Goal: Transaction & Acquisition: Purchase product/service

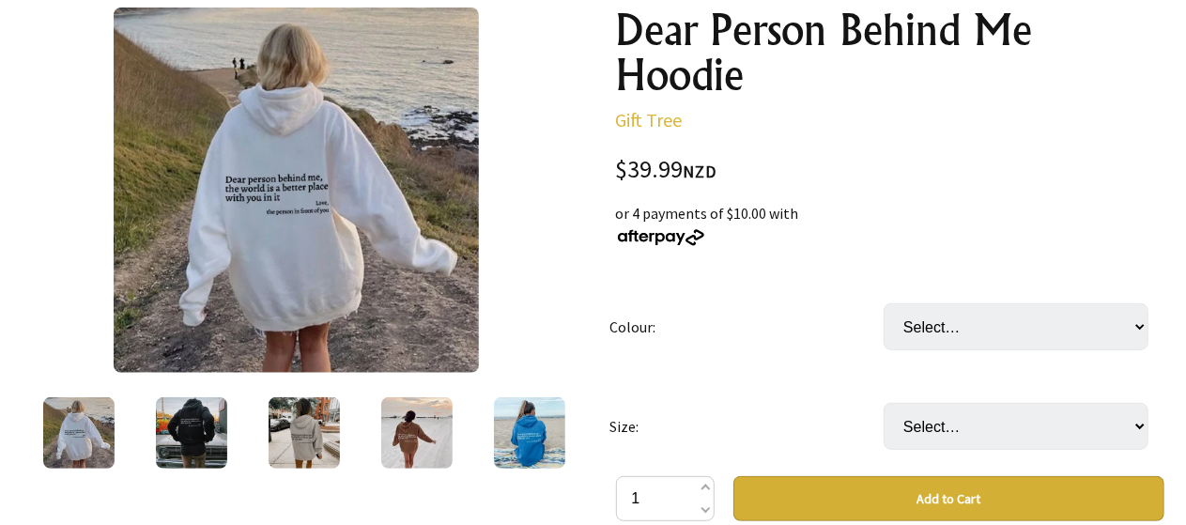
scroll to position [243, 0]
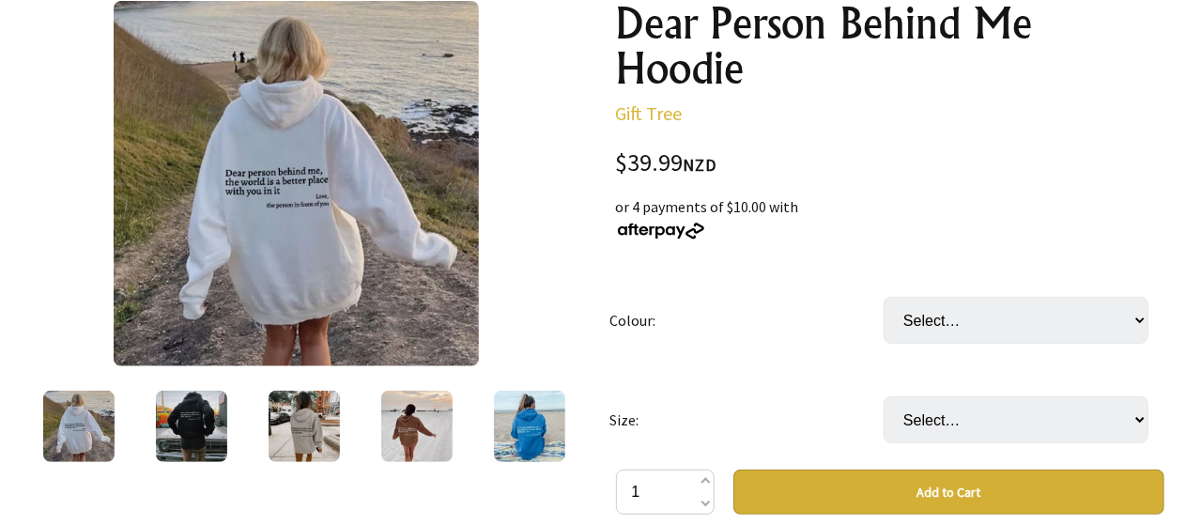
click at [189, 437] on img at bounding box center [191, 426] width 71 height 71
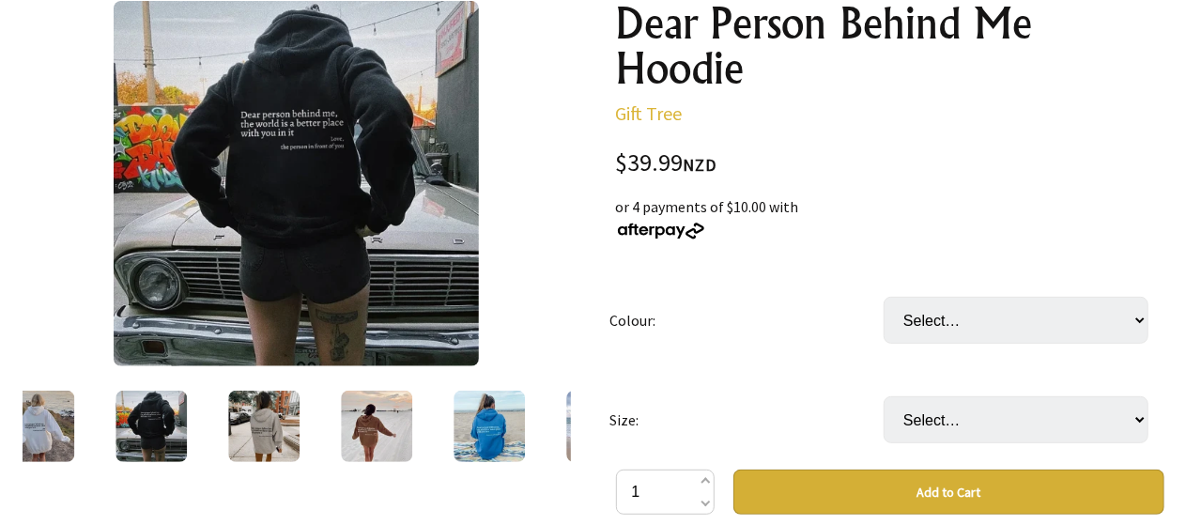
click at [293, 183] on img at bounding box center [296, 183] width 365 height 365
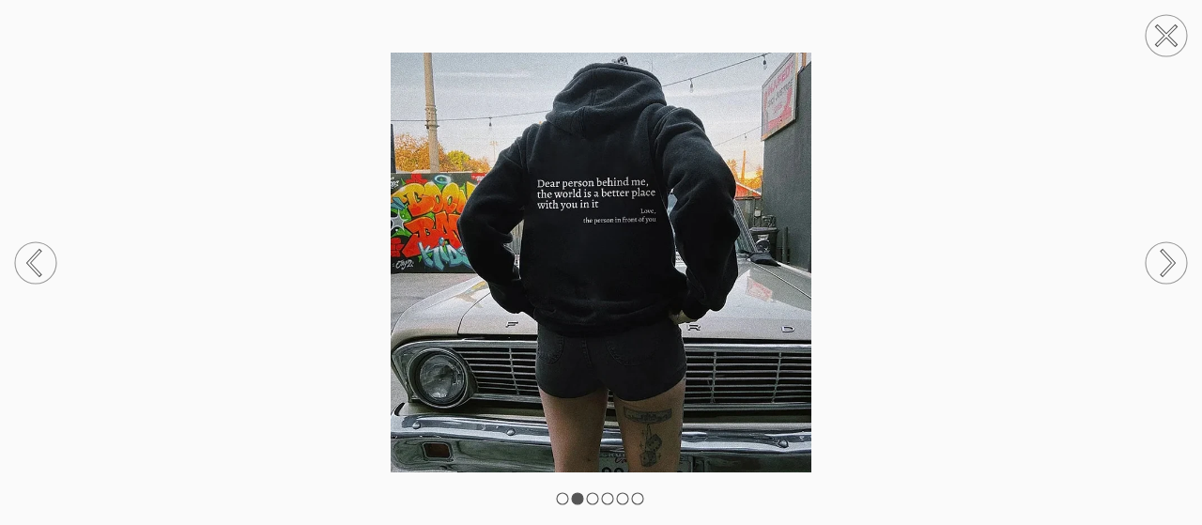
click at [1184, 32] on circle at bounding box center [1166, 35] width 41 height 41
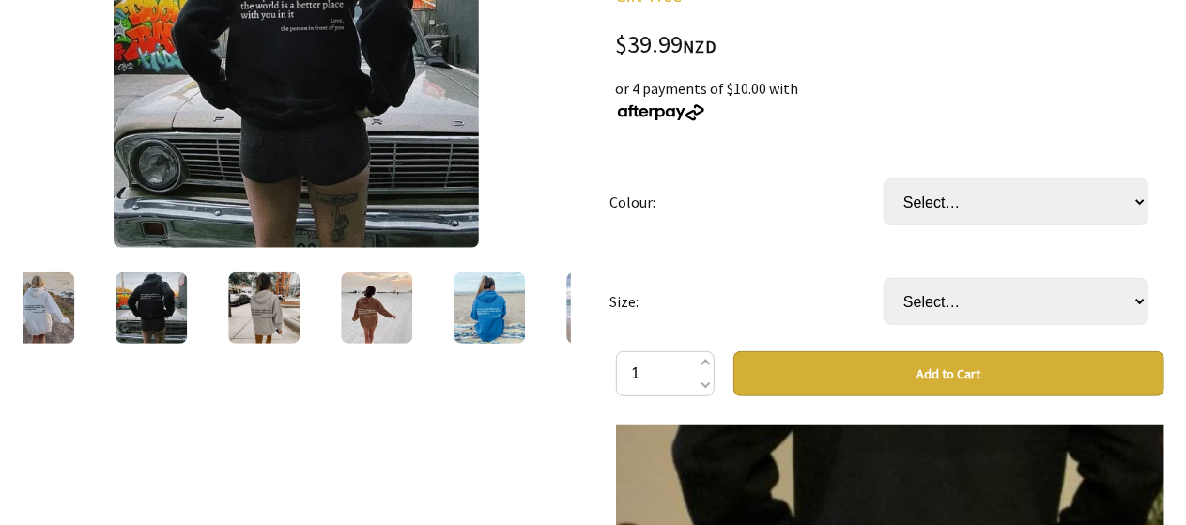
scroll to position [363, 0]
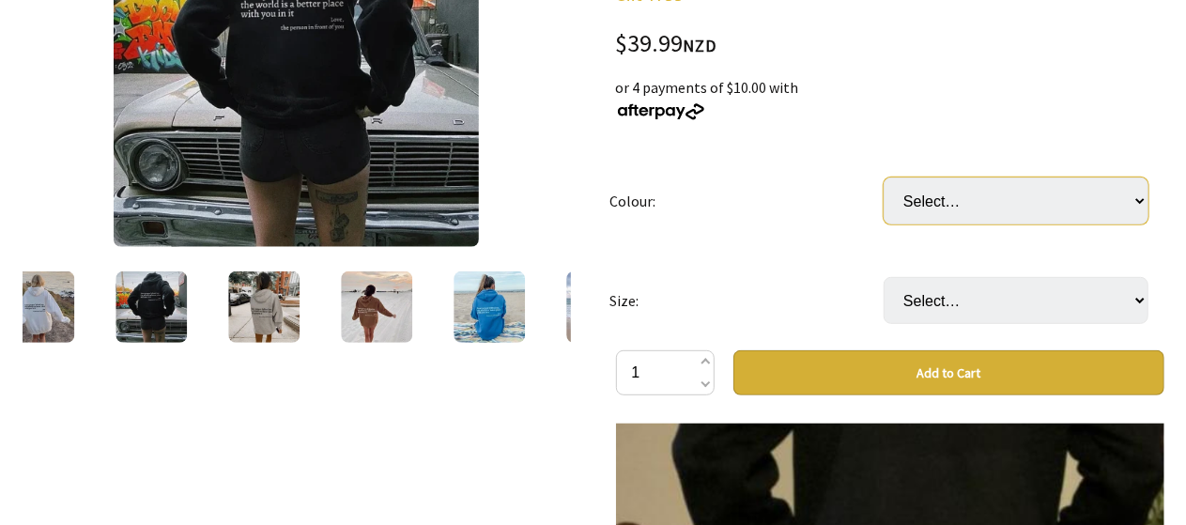
click at [928, 189] on select "Select… White Black (most recommended) Grey Beige Red Light Blue Purple Khaki" at bounding box center [1016, 201] width 265 height 47
select select "Black (most recommended)"
click at [884, 178] on select "Select… White Black (most recommended) Grey Beige Red Light Blue Purple Khaki" at bounding box center [1016, 201] width 265 height 47
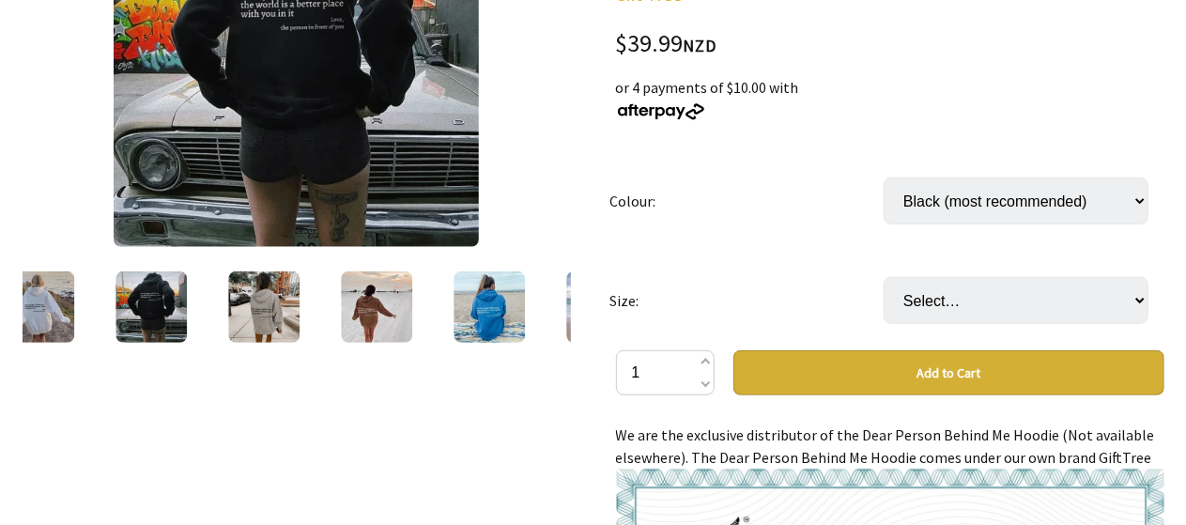
click at [518, 290] on img at bounding box center [489, 306] width 71 height 71
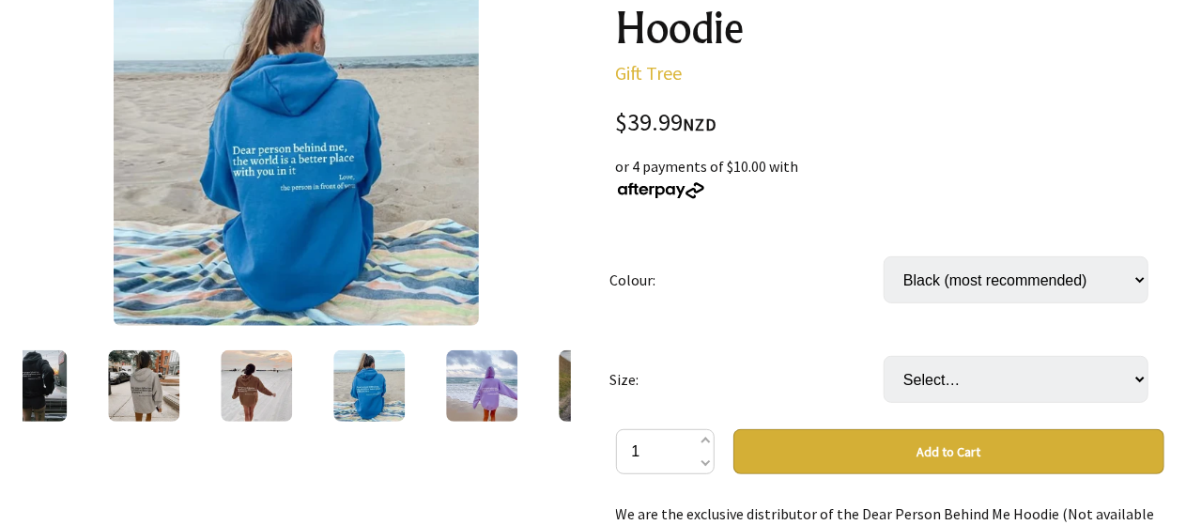
scroll to position [285, 0]
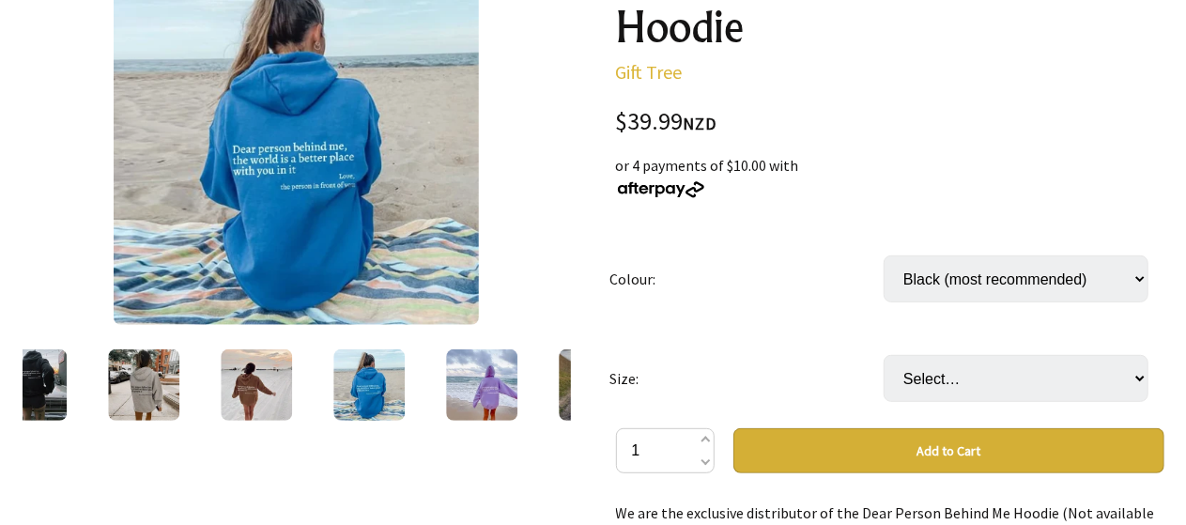
click at [972, 302] on td "Select… White Black (most recommended) Grey Beige Red Light Blue Purple Khaki" at bounding box center [1021, 279] width 274 height 100
click at [958, 285] on select "Select… White Black (most recommended) Grey Beige Red Light Blue Purple Khaki" at bounding box center [1016, 278] width 265 height 47
click at [747, 259] on td "Colour:" at bounding box center [747, 279] width 274 height 100
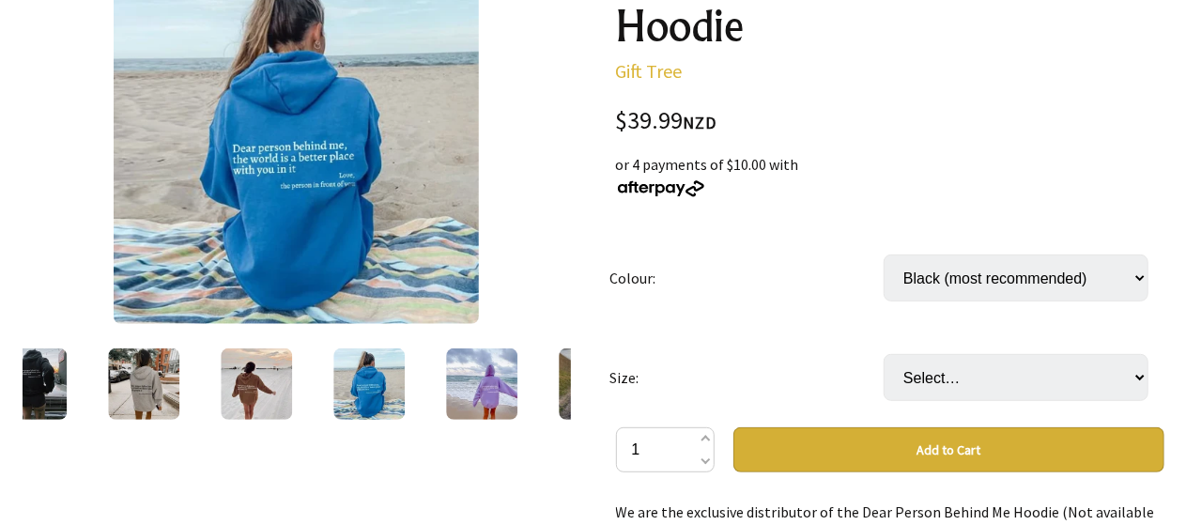
scroll to position [286, 0]
click at [66, 402] on img at bounding box center [30, 383] width 71 height 71
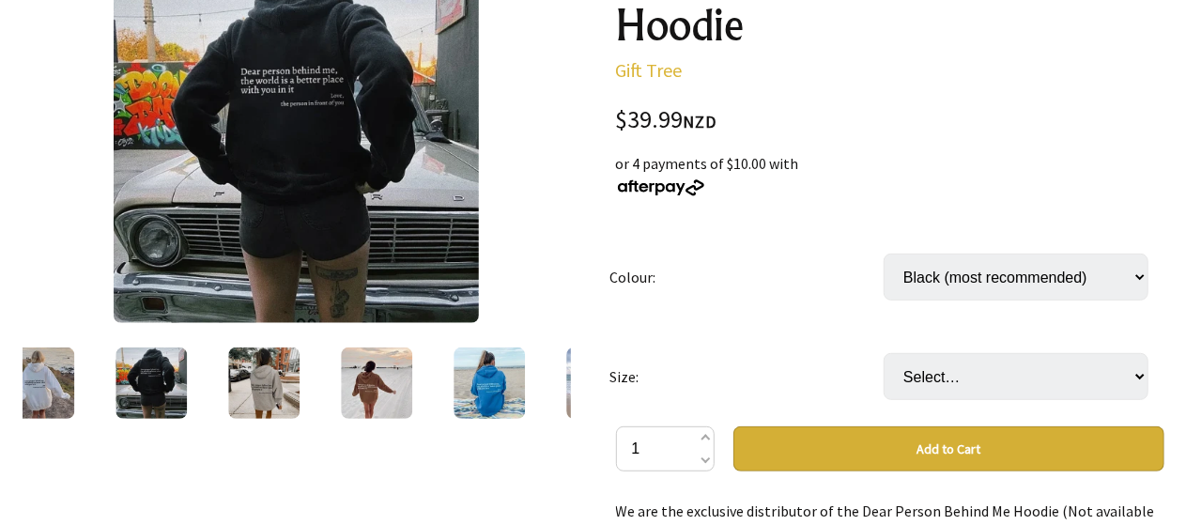
click at [294, 363] on img at bounding box center [263, 383] width 71 height 71
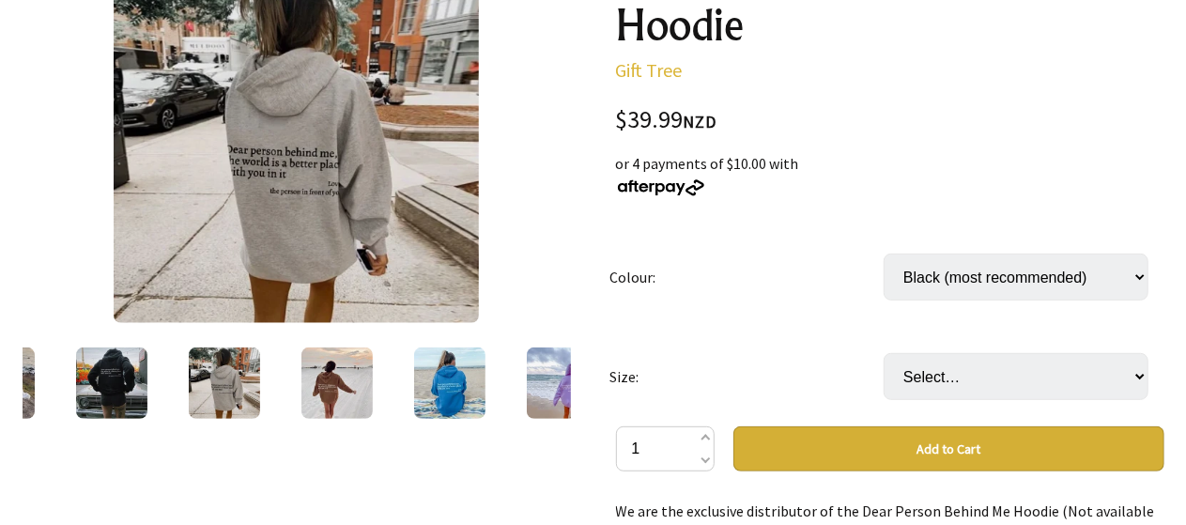
click at [311, 369] on img at bounding box center [336, 383] width 71 height 71
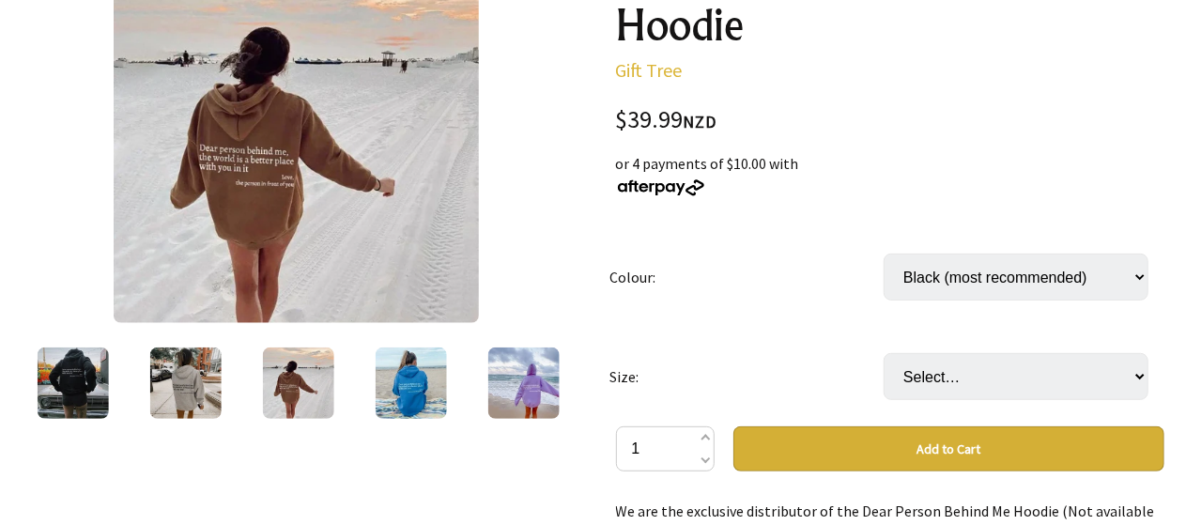
click at [360, 371] on div at bounding box center [410, 383] width 113 height 79
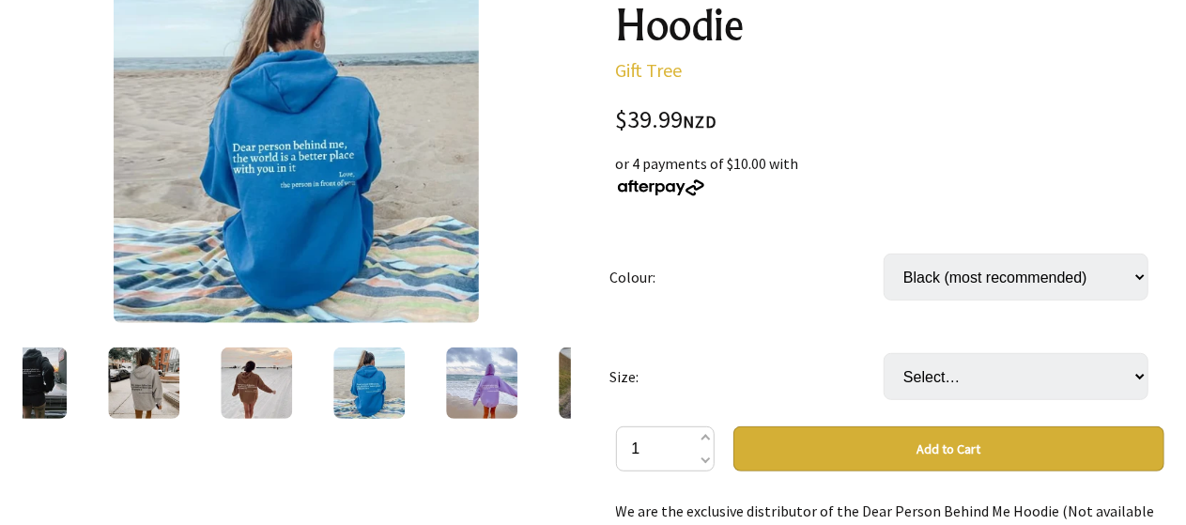
click at [267, 353] on img at bounding box center [256, 383] width 71 height 71
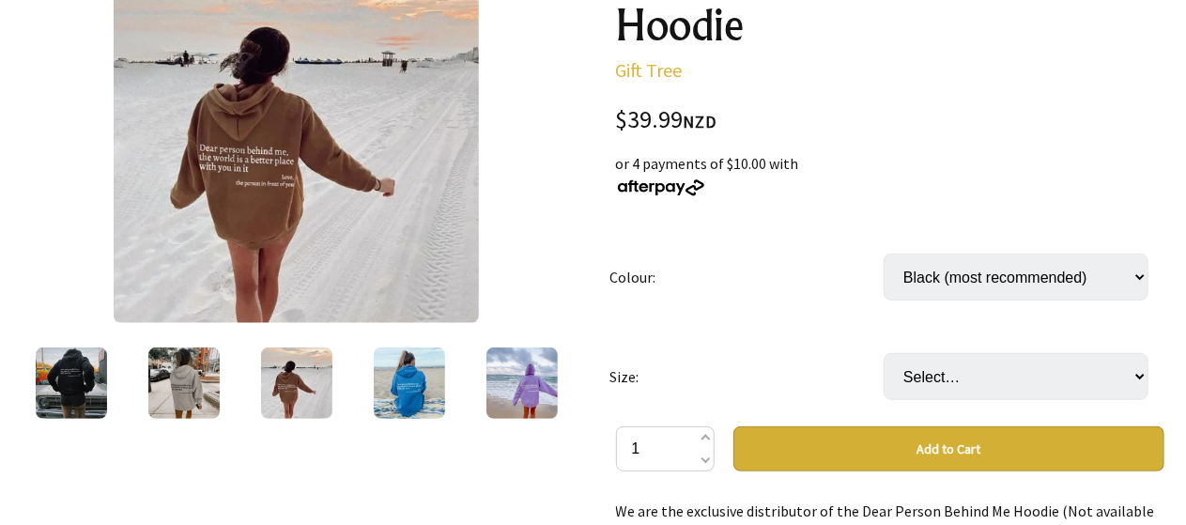
click at [404, 373] on img at bounding box center [409, 383] width 71 height 71
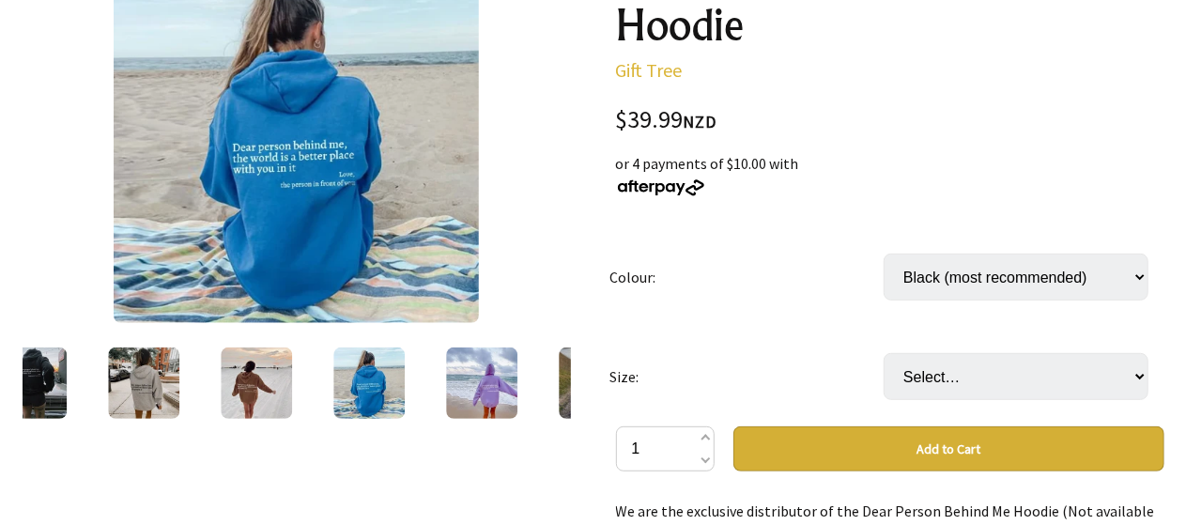
click at [471, 378] on img at bounding box center [481, 383] width 71 height 71
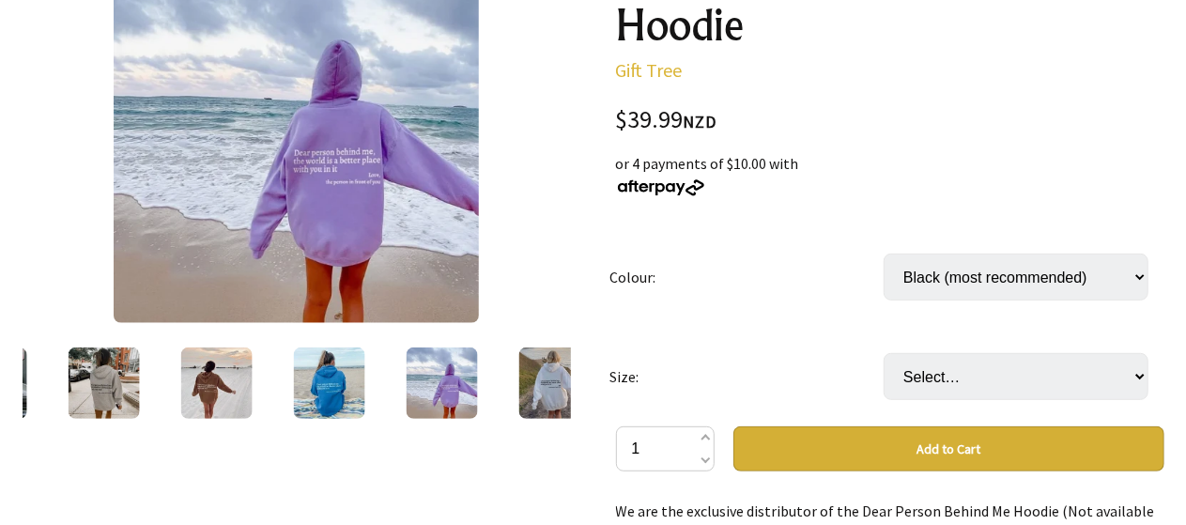
click at [518, 384] on div at bounding box center [554, 383] width 113 height 79
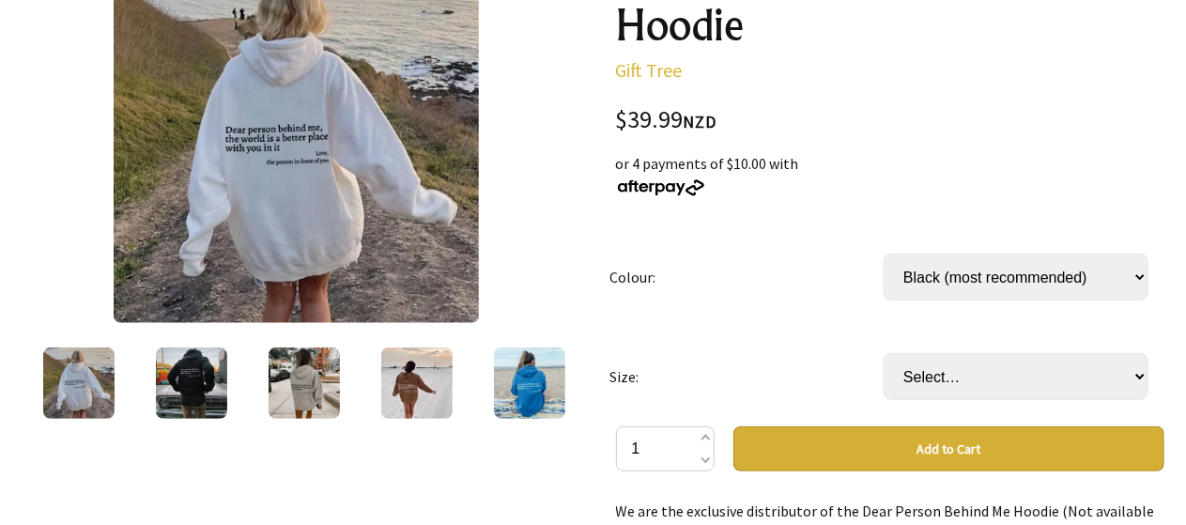
click at [168, 407] on img at bounding box center [191, 383] width 71 height 71
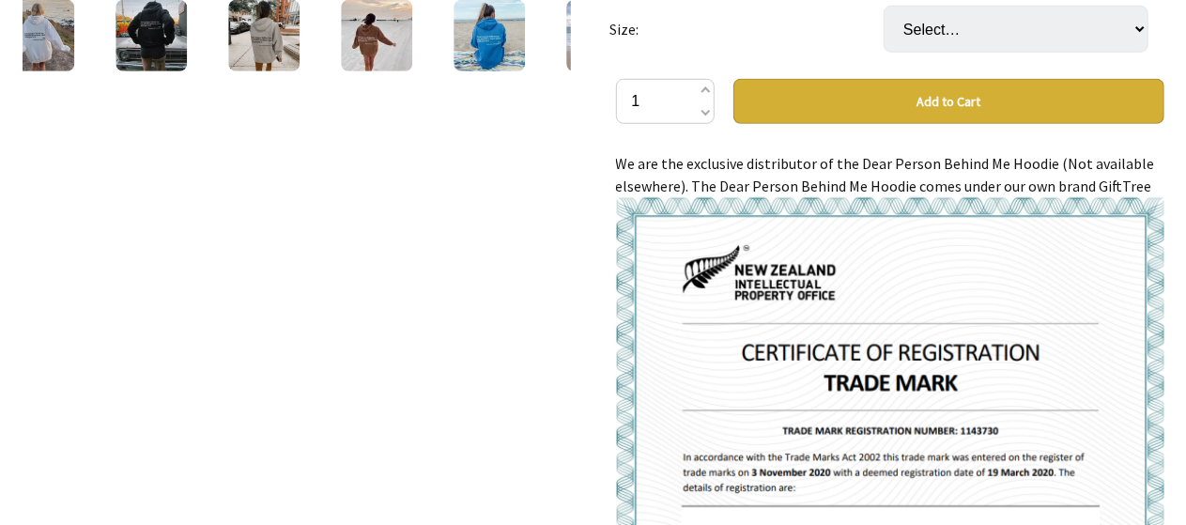
scroll to position [635, 0]
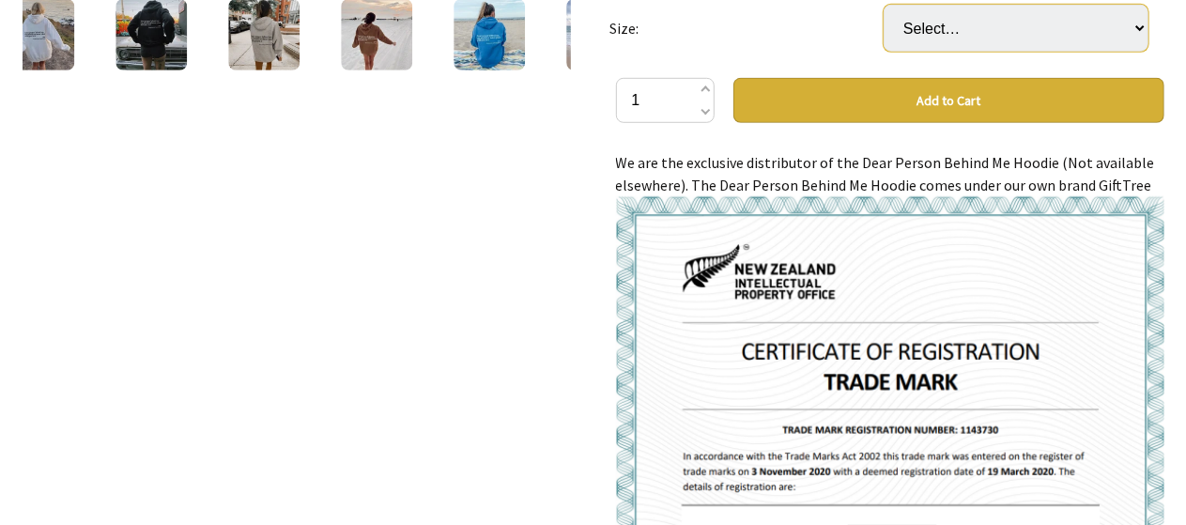
click at [930, 23] on select "Select… S M L XL 2XL 3XL" at bounding box center [1016, 28] width 265 height 47
click at [464, 164] on div "2 /6" at bounding box center [297, 265] width 579 height 1342
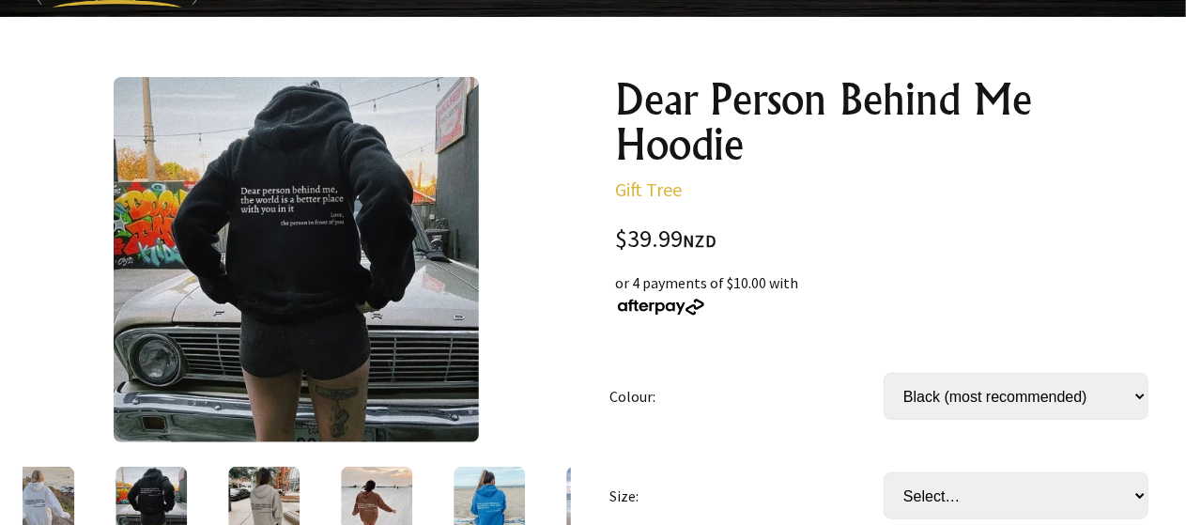
scroll to position [0, 0]
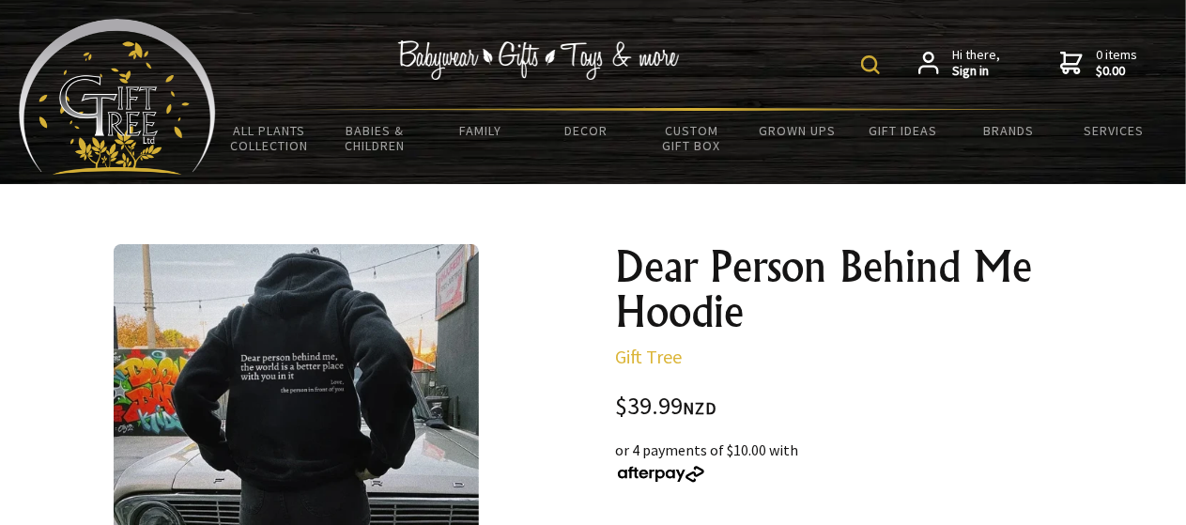
click at [866, 61] on img at bounding box center [870, 64] width 19 height 19
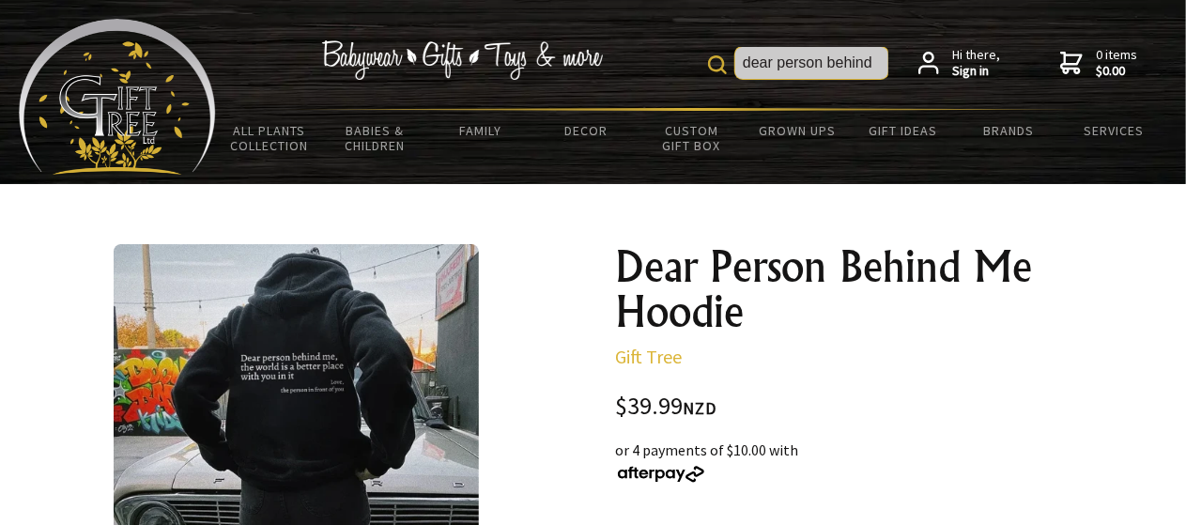
type input "dear person behind"
click at [711, 63] on img at bounding box center [717, 64] width 19 height 19
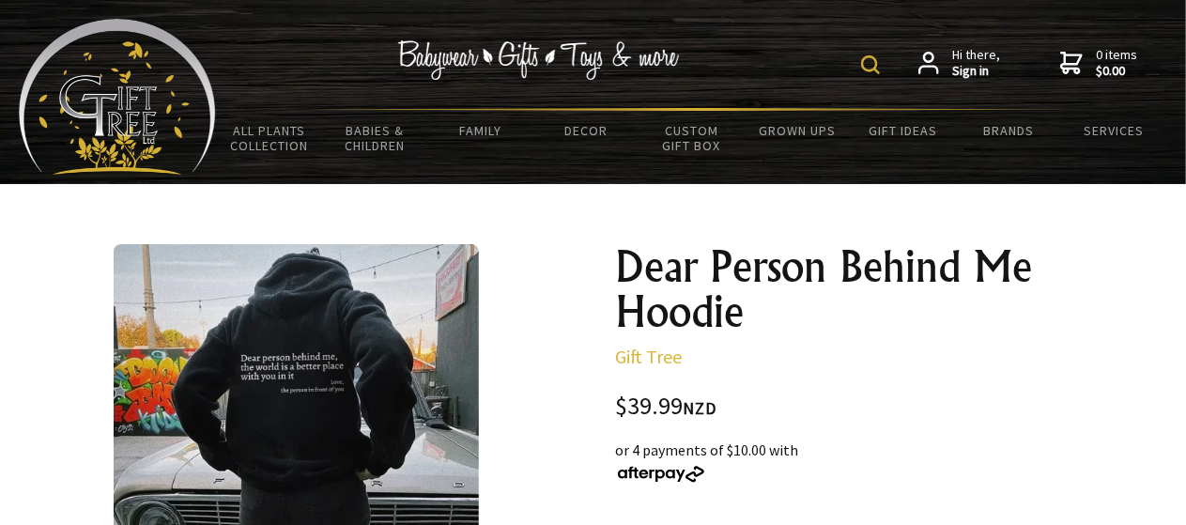
click at [867, 65] on img at bounding box center [870, 64] width 19 height 19
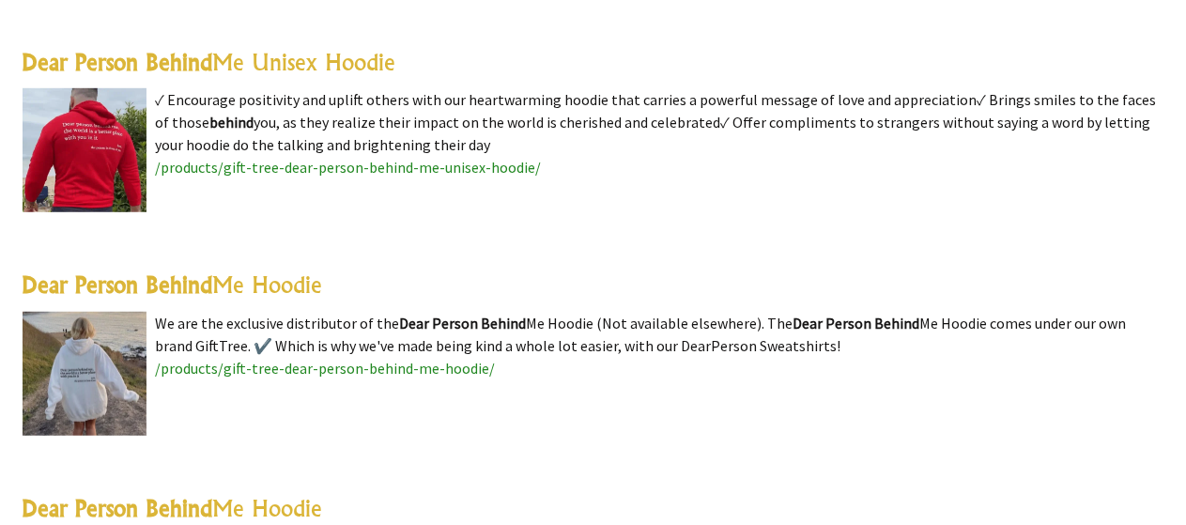
scroll to position [545, 0]
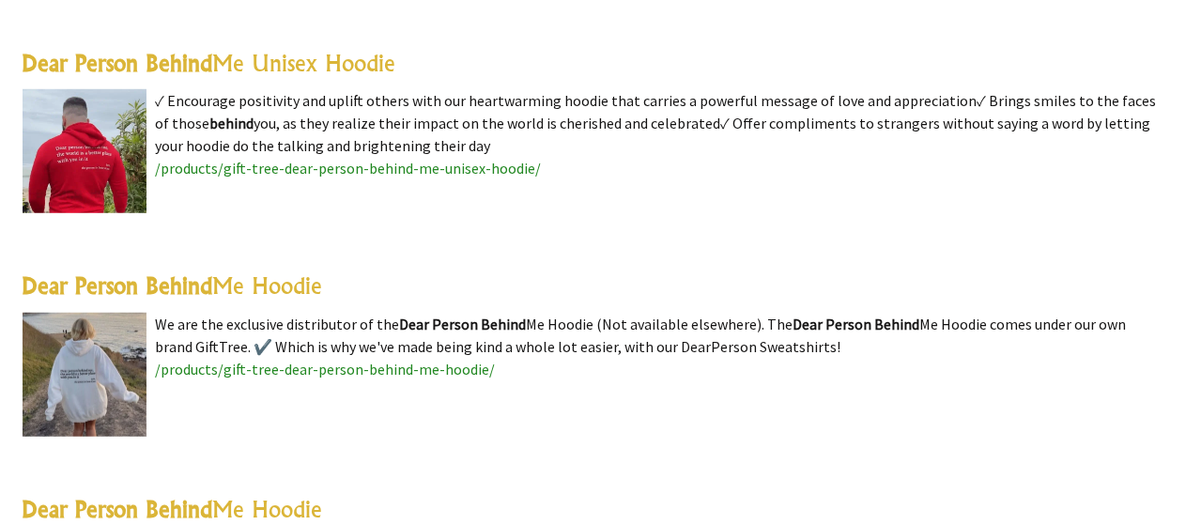
click at [262, 73] on link "Dear Person Behind Me Unisex Hoodie" at bounding box center [210, 63] width 374 height 28
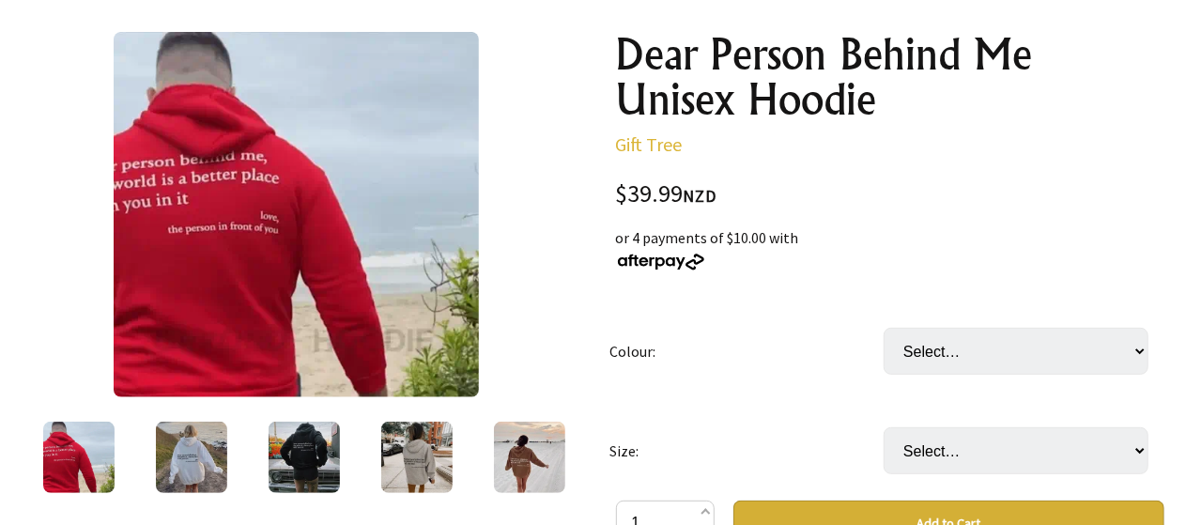
scroll to position [211, 0]
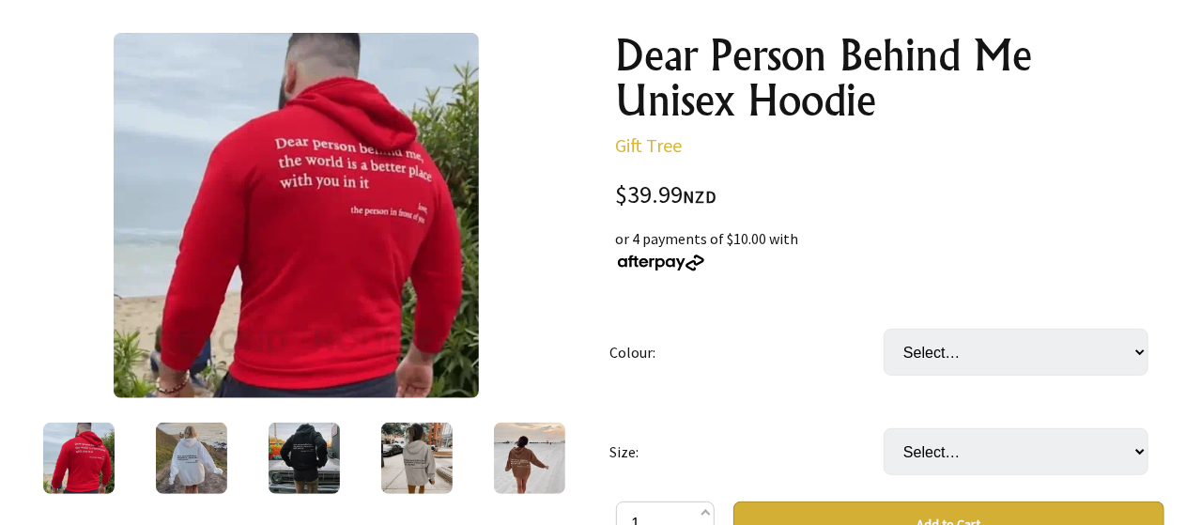
click at [192, 461] on img at bounding box center [191, 458] width 71 height 71
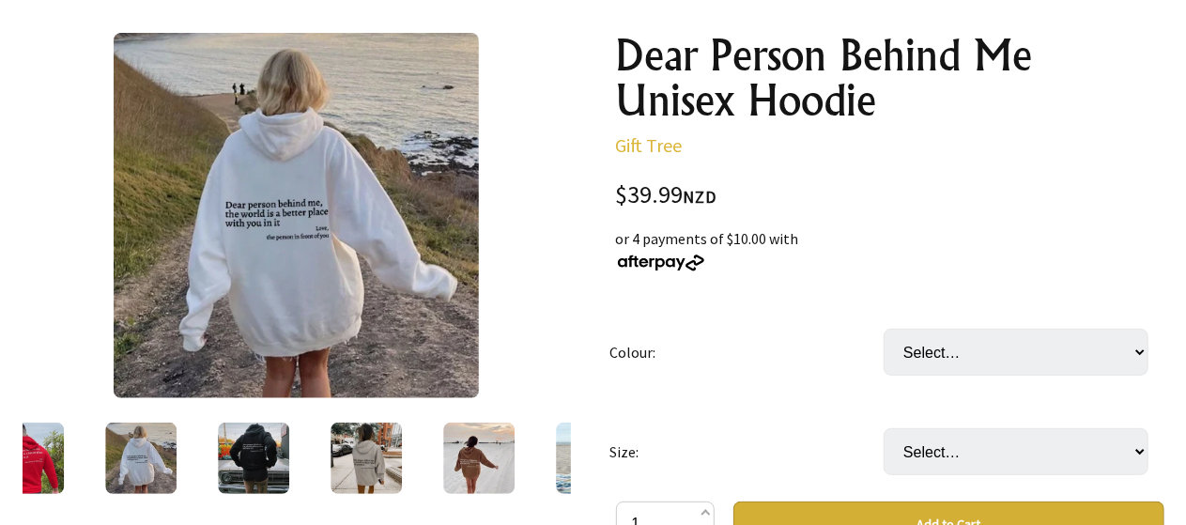
click at [255, 454] on img at bounding box center [253, 458] width 71 height 71
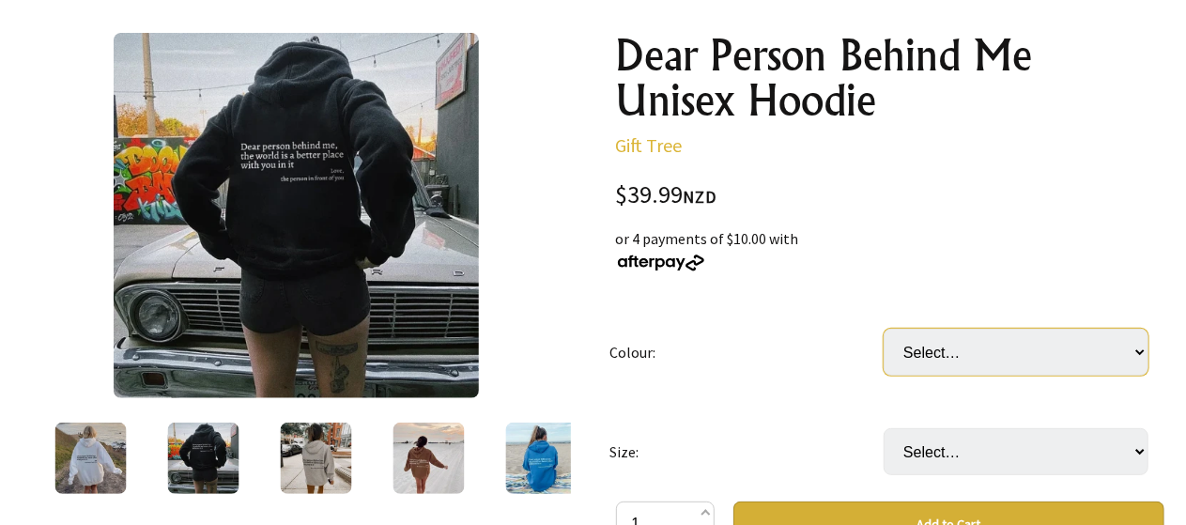
click at [913, 339] on select "Select… White Black Grey Beige Red Blue Purple Khaki" at bounding box center [1016, 352] width 265 height 47
click at [543, 456] on img at bounding box center [540, 458] width 71 height 71
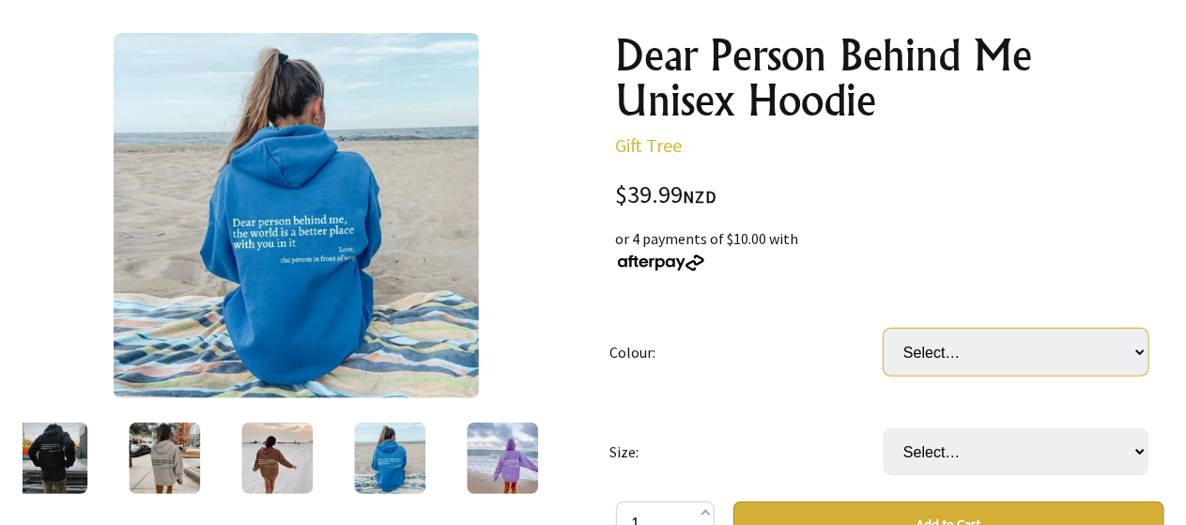
click at [928, 345] on select "Select… White Black Grey Beige Red Blue Purple Khaki" at bounding box center [1016, 352] width 265 height 47
select select "Blue"
click at [884, 329] on select "Select… White Black Grey Beige Red Blue Purple Khaki" at bounding box center [1016, 352] width 265 height 47
click at [749, 428] on td "Size:" at bounding box center [747, 452] width 274 height 100
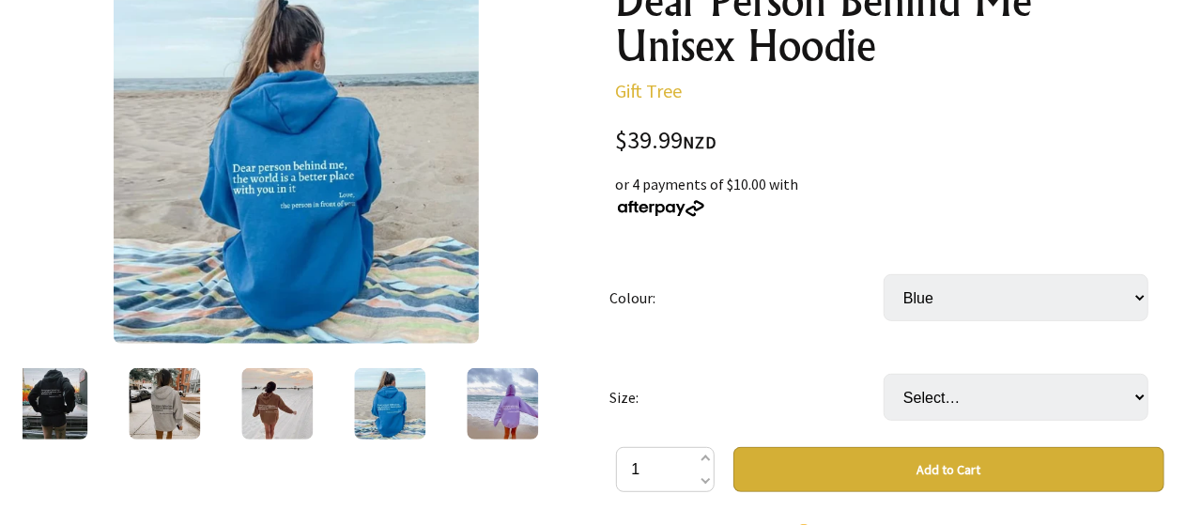
scroll to position [267, 0]
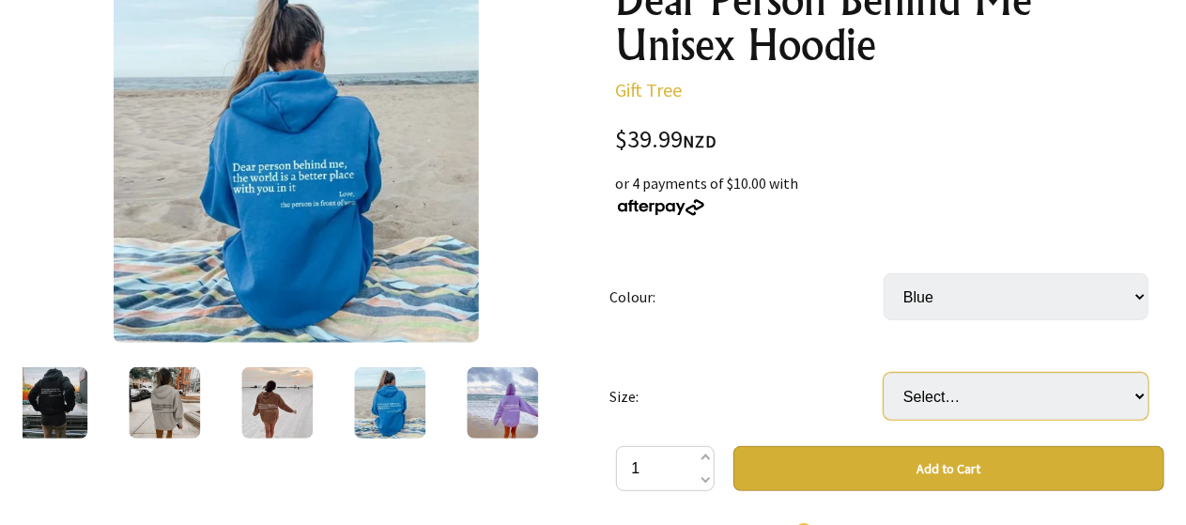
click at [911, 384] on select "Select… S M L XL 2XL 3XL" at bounding box center [1016, 396] width 265 height 47
